Goal: Task Accomplishment & Management: Use online tool/utility

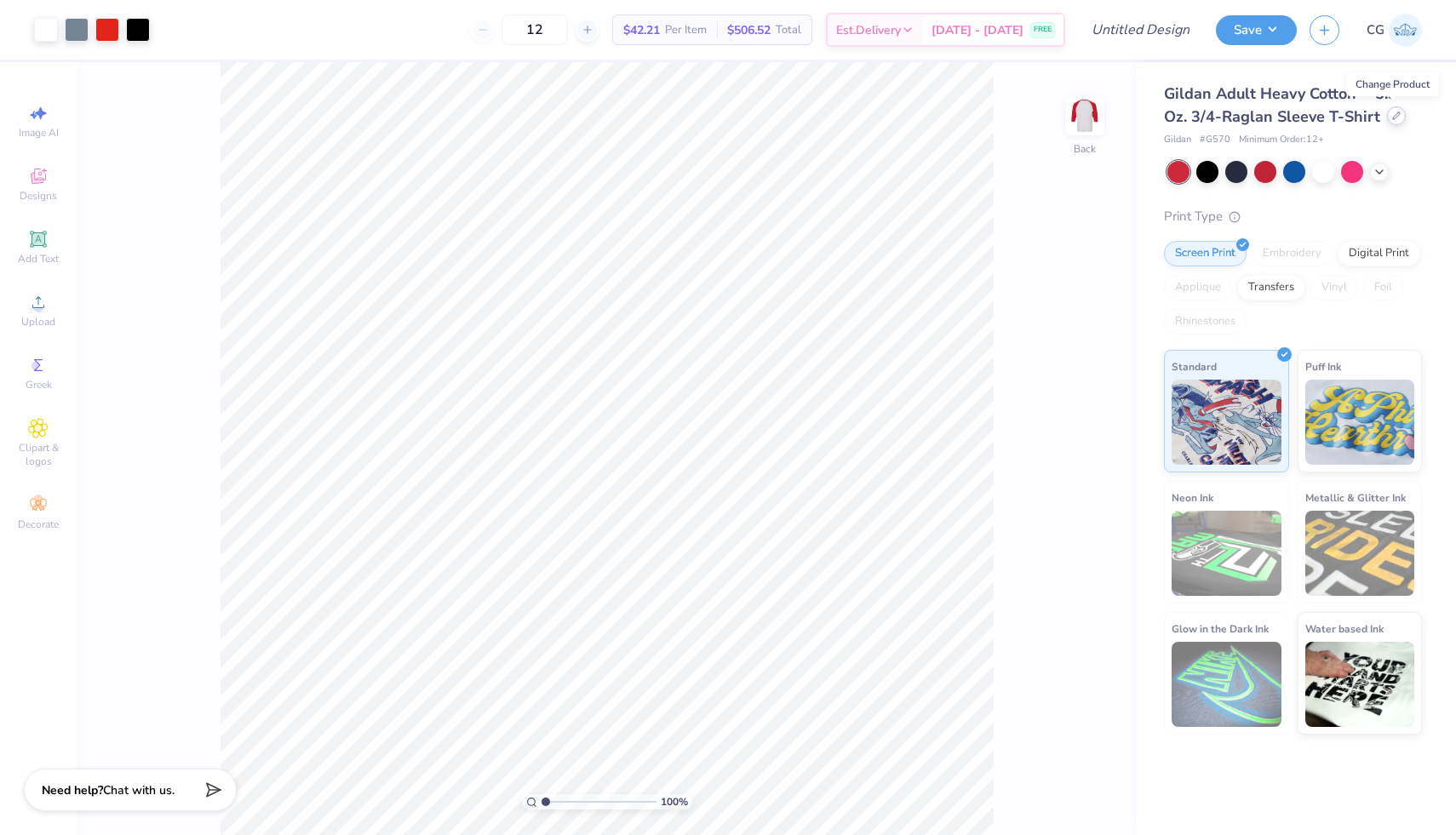
click at [1396, 116] on icon at bounding box center [1396, 116] width 9 height 9
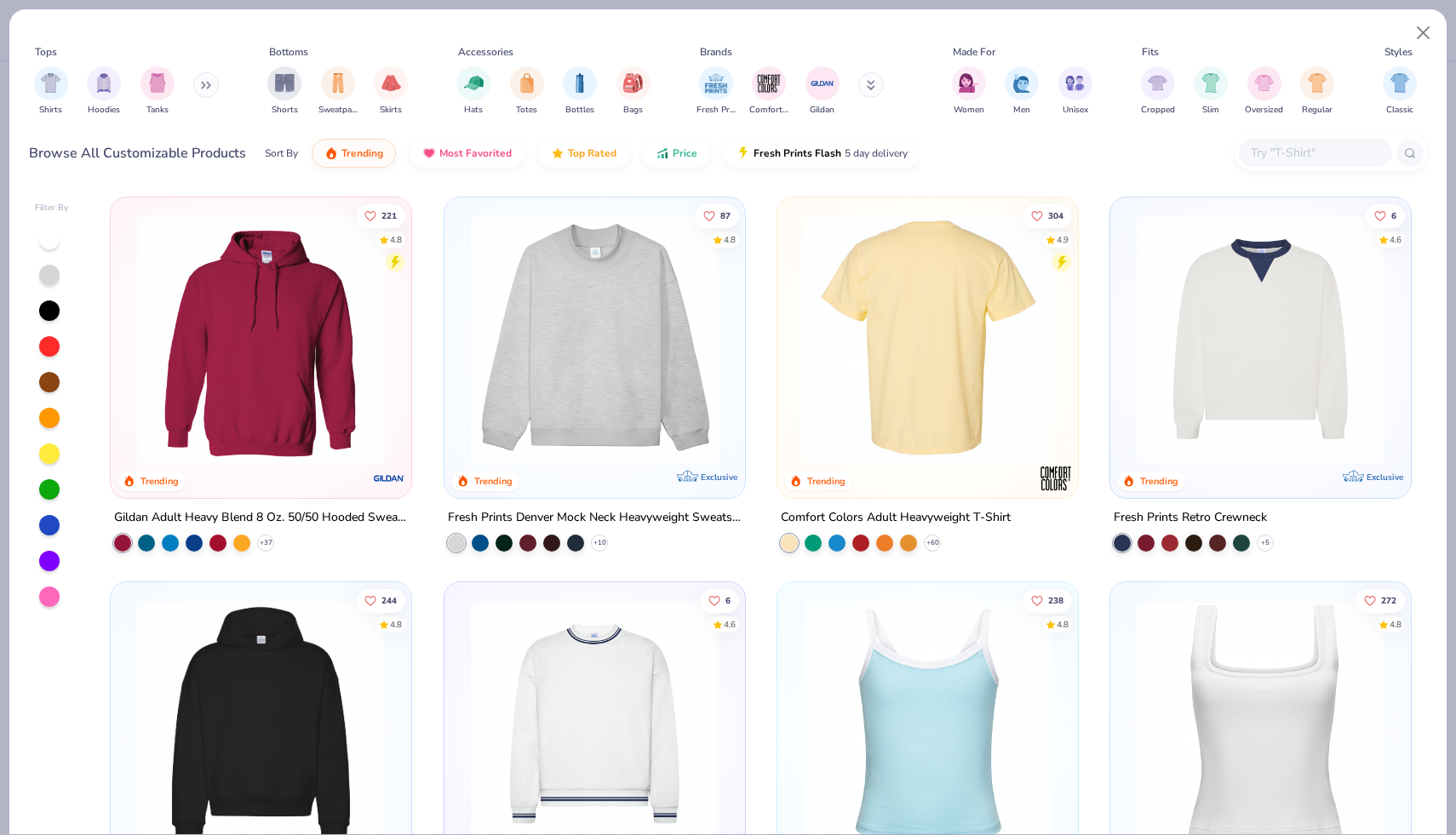
click at [1009, 312] on img at bounding box center [927, 339] width 266 height 249
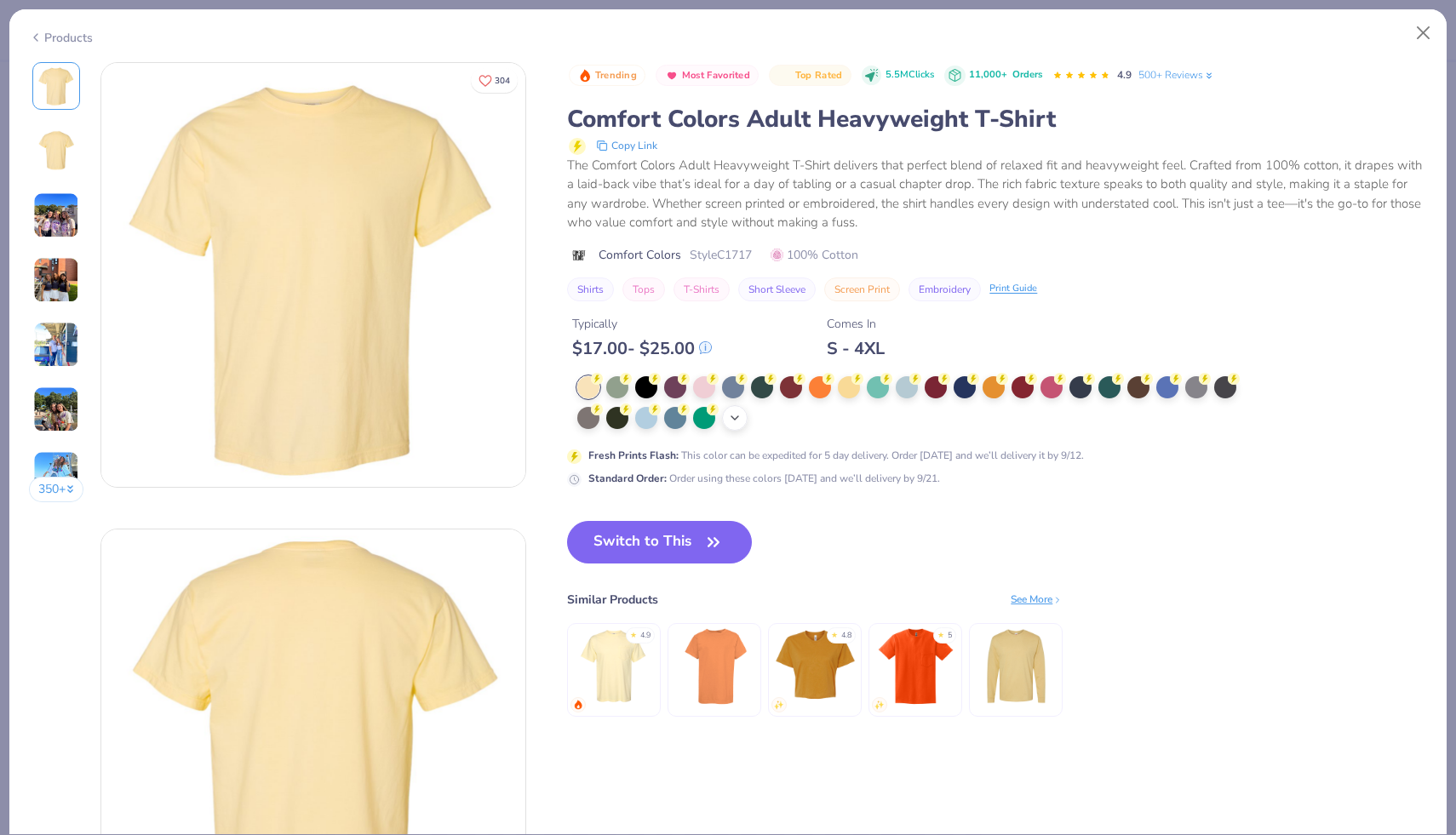
click at [734, 418] on polyline at bounding box center [735, 418] width 7 height 4
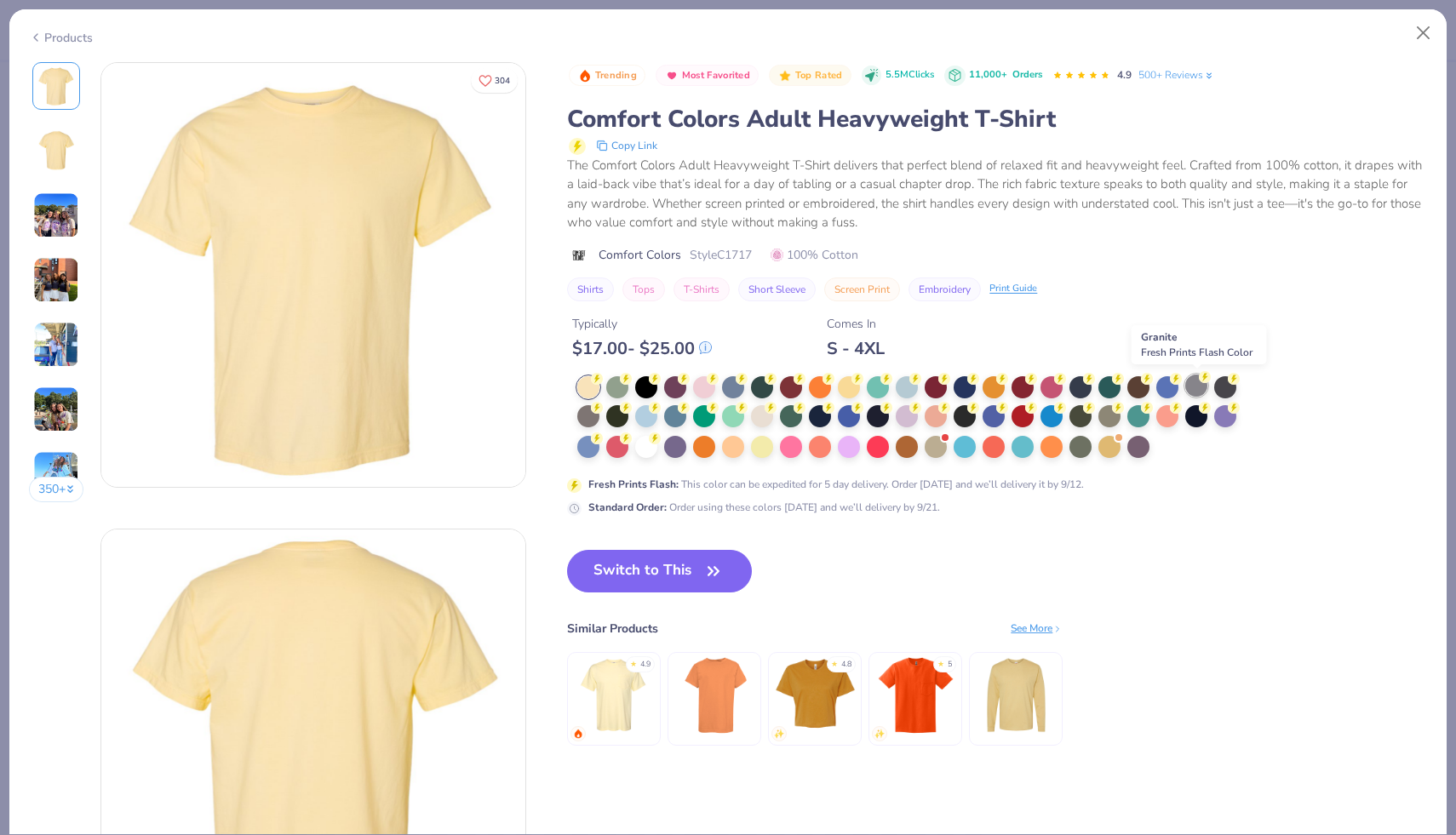
click at [1200, 378] on circle at bounding box center [1206, 377] width 12 height 12
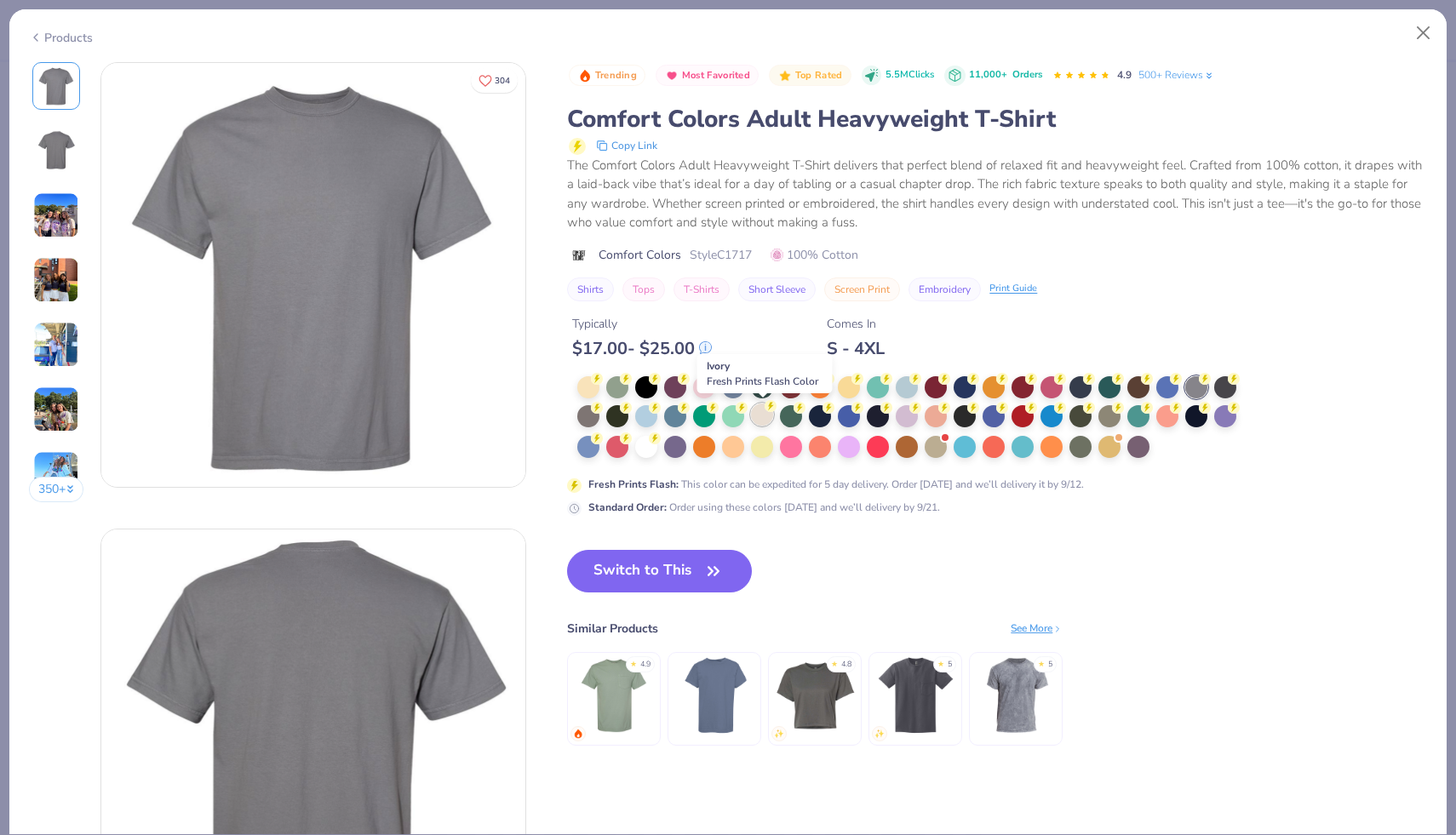
click at [759, 413] on div at bounding box center [762, 414] width 22 height 22
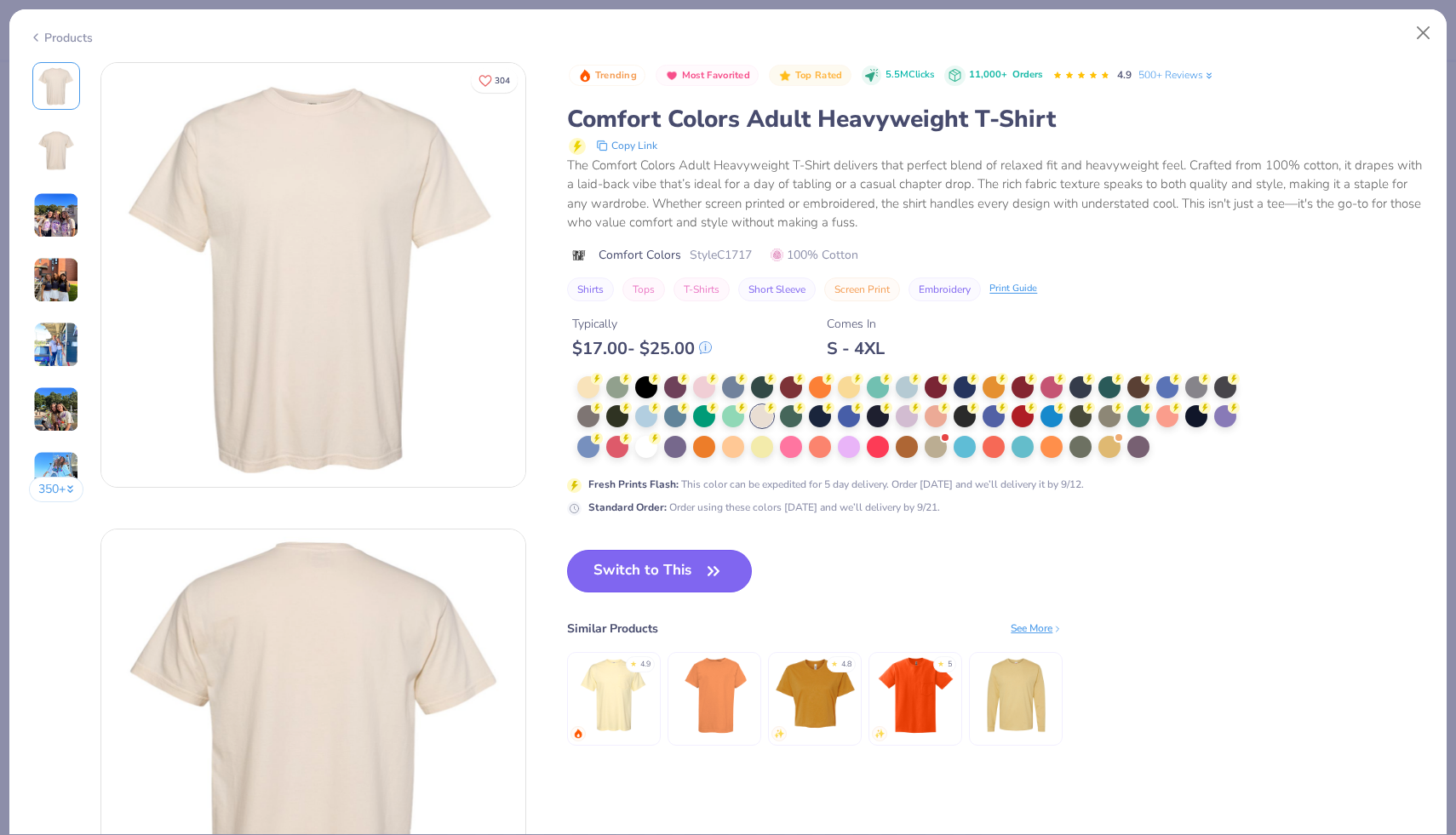
click at [655, 574] on button "Switch to This" at bounding box center [659, 571] width 185 height 43
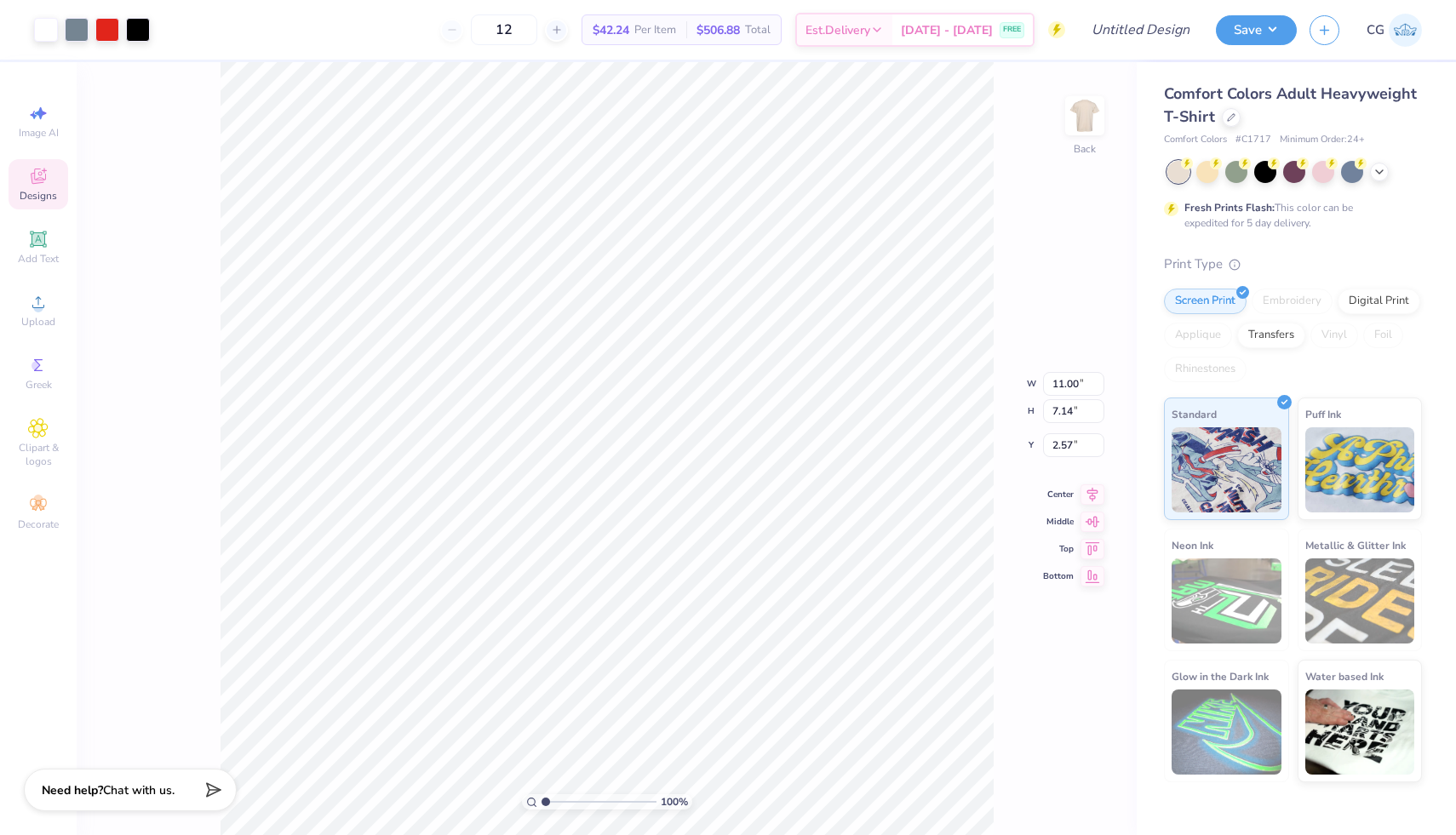
type input "3.00"
